Goal: Task Accomplishment & Management: Manage account settings

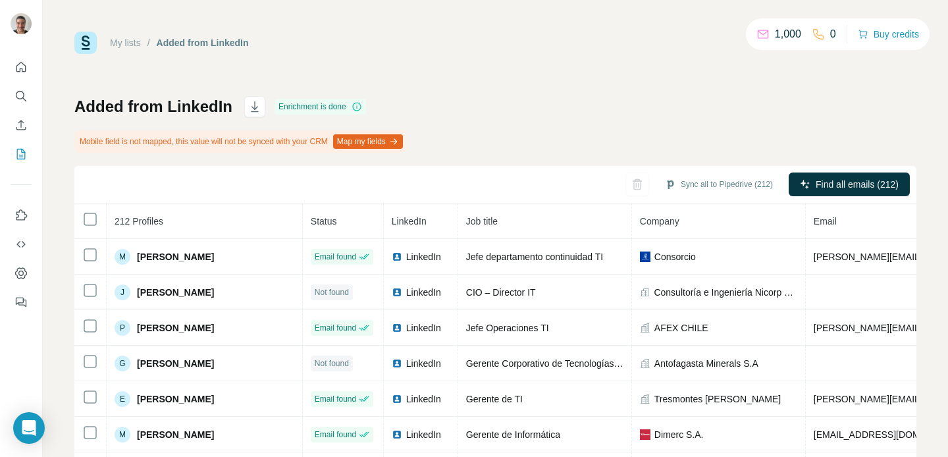
click at [617, 68] on div "My lists / Added from LinkedIn 1,000 0 Buy credits Added from LinkedIn Enrichme…" at bounding box center [495, 291] width 842 height 519
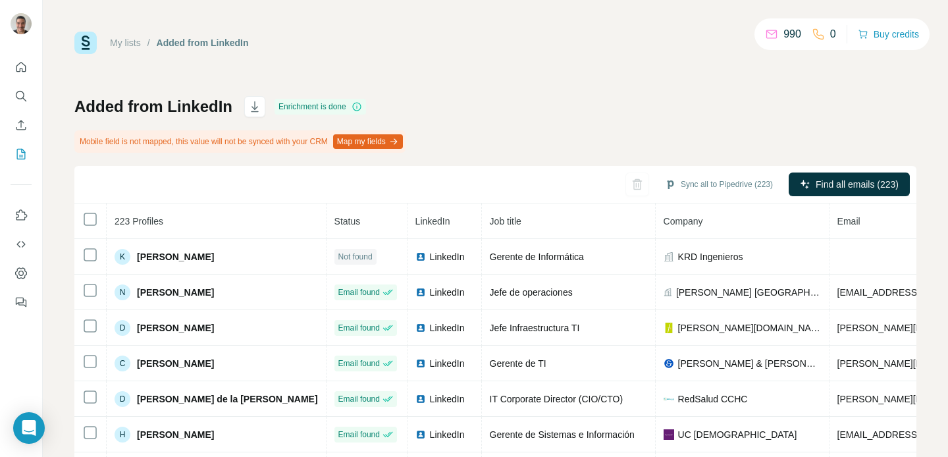
click at [645, 63] on div "My lists / Added from LinkedIn 990 0 Buy credits Added from LinkedIn Enrichment…" at bounding box center [495, 291] width 842 height 519
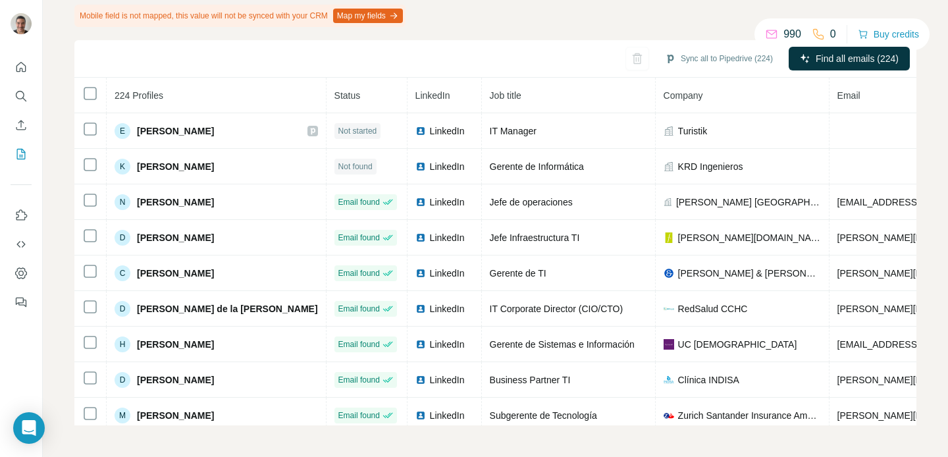
click at [617, 10] on div "Added from LinkedIn Enrichment is done Mobile field is not mapped, this value w…" at bounding box center [495, 197] width 842 height 455
